Goal: Navigation & Orientation: Go to known website

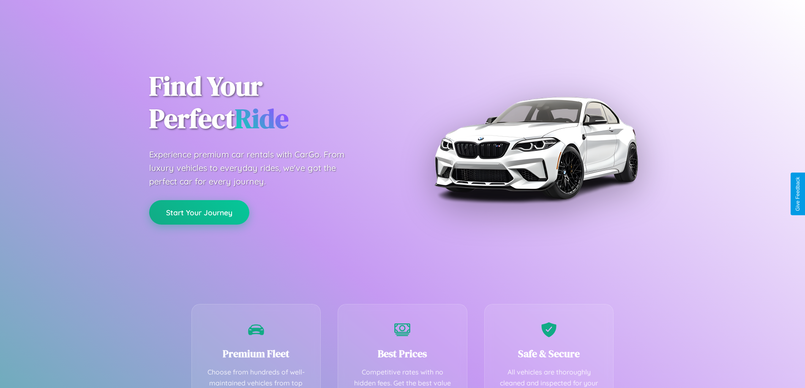
click at [199, 213] on button "Start Your Journey" at bounding box center [199, 212] width 100 height 25
click at [199, 212] on button "Start Your Journey" at bounding box center [199, 212] width 100 height 25
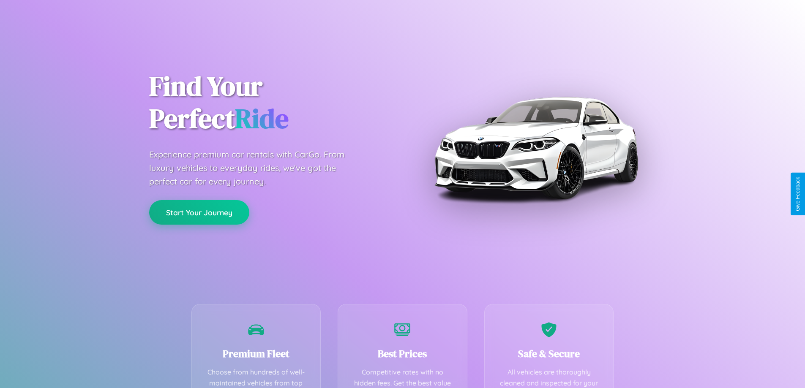
click at [199, 212] on button "Start Your Journey" at bounding box center [199, 212] width 100 height 25
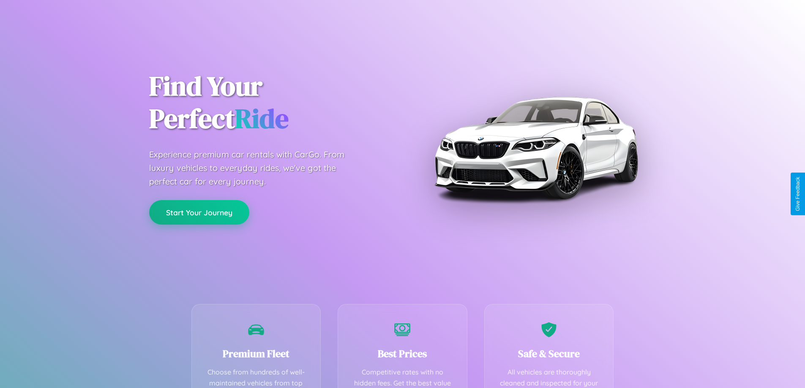
click at [199, 212] on button "Start Your Journey" at bounding box center [199, 212] width 100 height 25
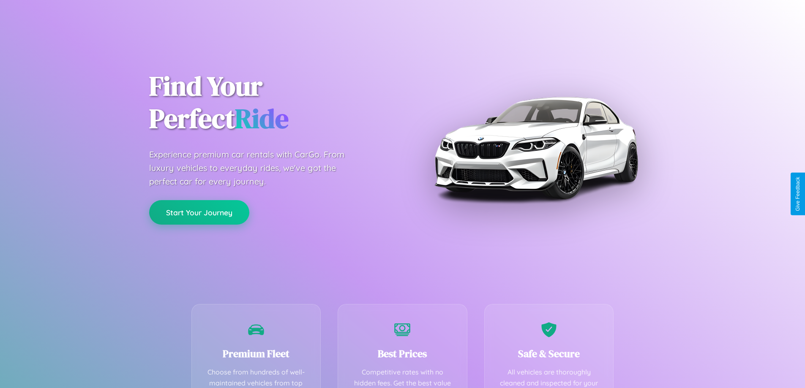
click at [199, 212] on button "Start Your Journey" at bounding box center [199, 212] width 100 height 25
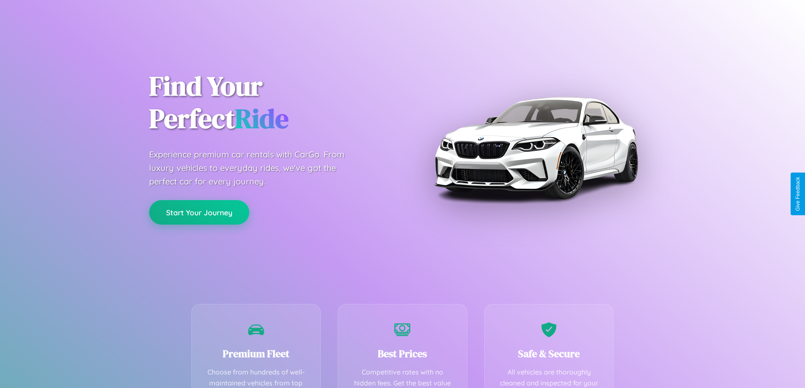
click at [199, 212] on button "Start Your Journey" at bounding box center [199, 212] width 100 height 25
